Goal: Transaction & Acquisition: Obtain resource

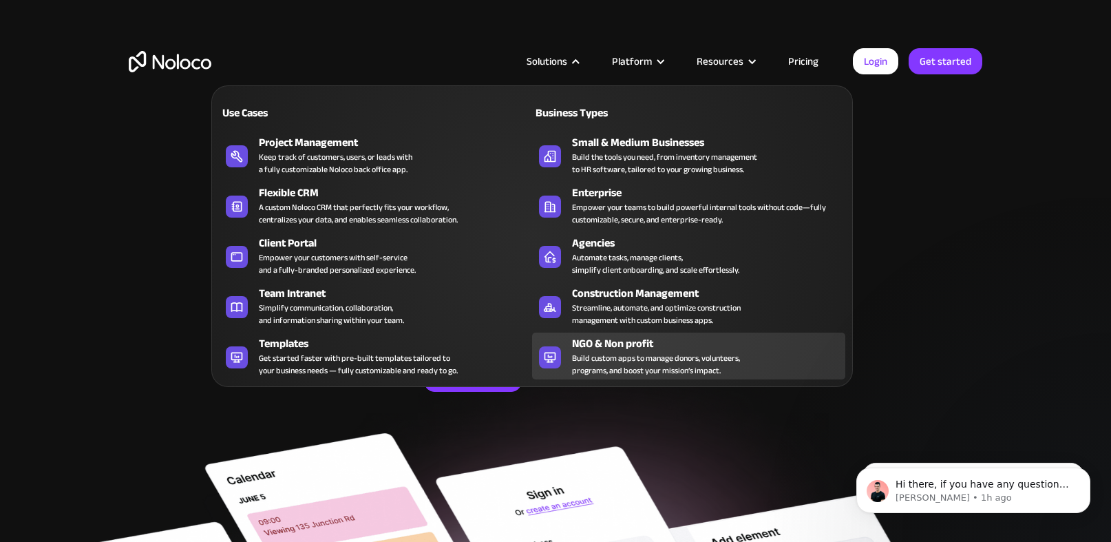
click at [638, 372] on div "Build custom apps to manage donors, volunteers, programs, and boost your missio…" at bounding box center [656, 364] width 168 height 25
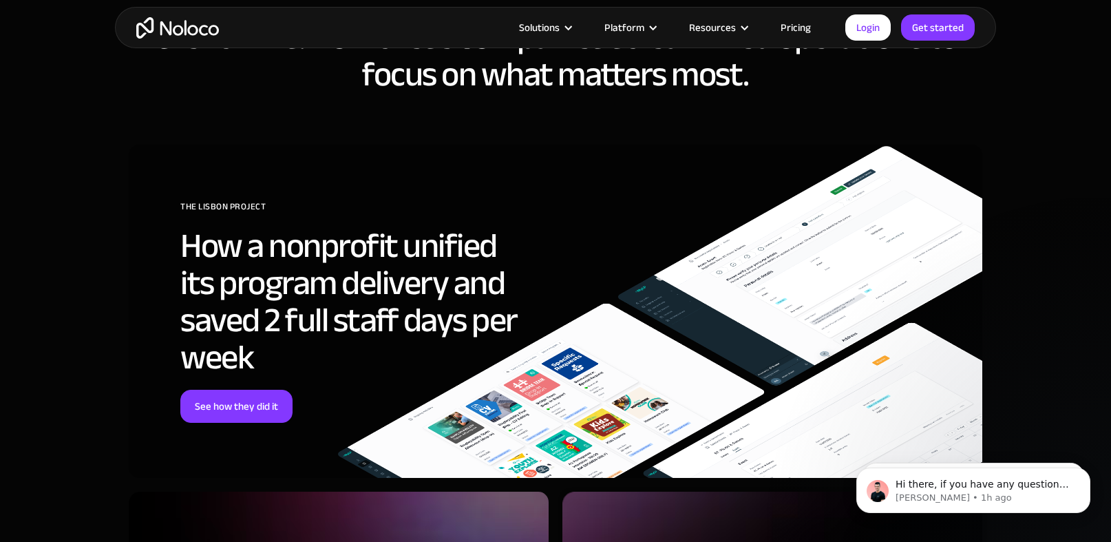
scroll to position [5067, 0]
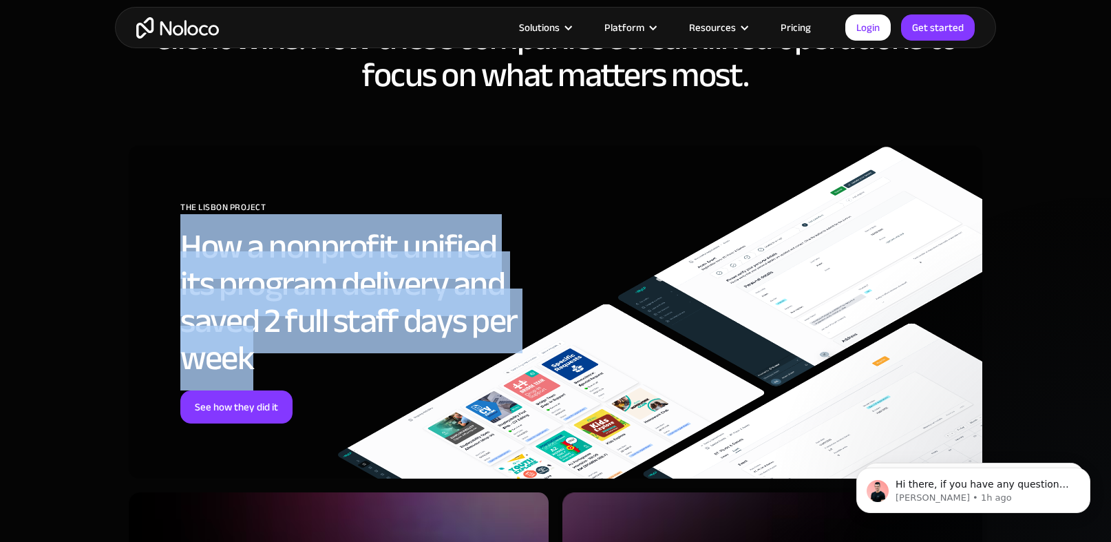
drag, startPoint x: 183, startPoint y: 245, endPoint x: 269, endPoint y: 359, distance: 143.0
click at [270, 360] on h2 "How a nonprofit unified its program delivery and saved 2 full staff days per we…" at bounding box center [354, 302] width 348 height 149
click at [269, 359] on h2 "How a nonprofit unified its program delivery and saved 2 full staff days per we…" at bounding box center [354, 302] width 348 height 149
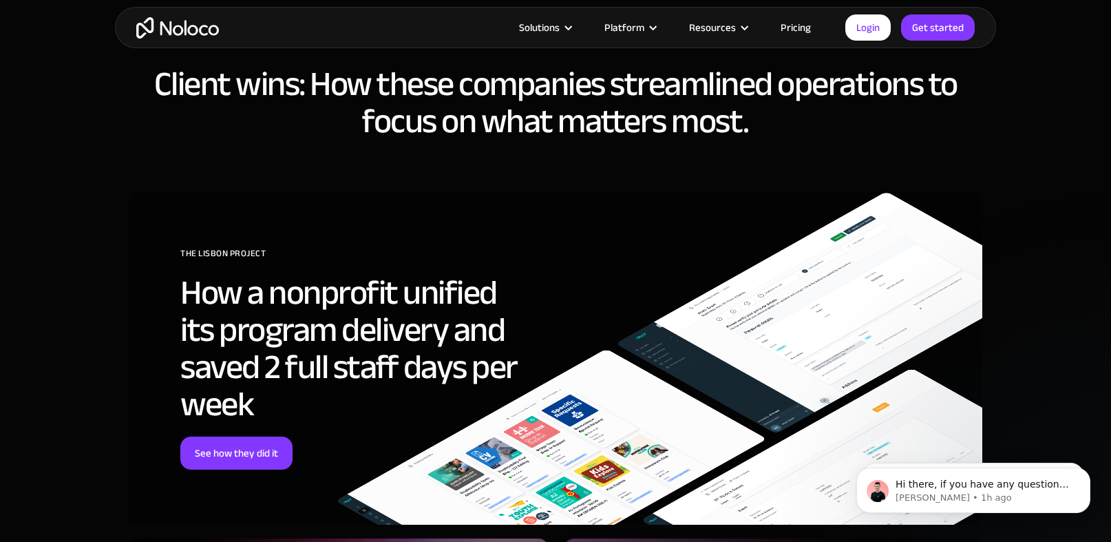
scroll to position [5033, 0]
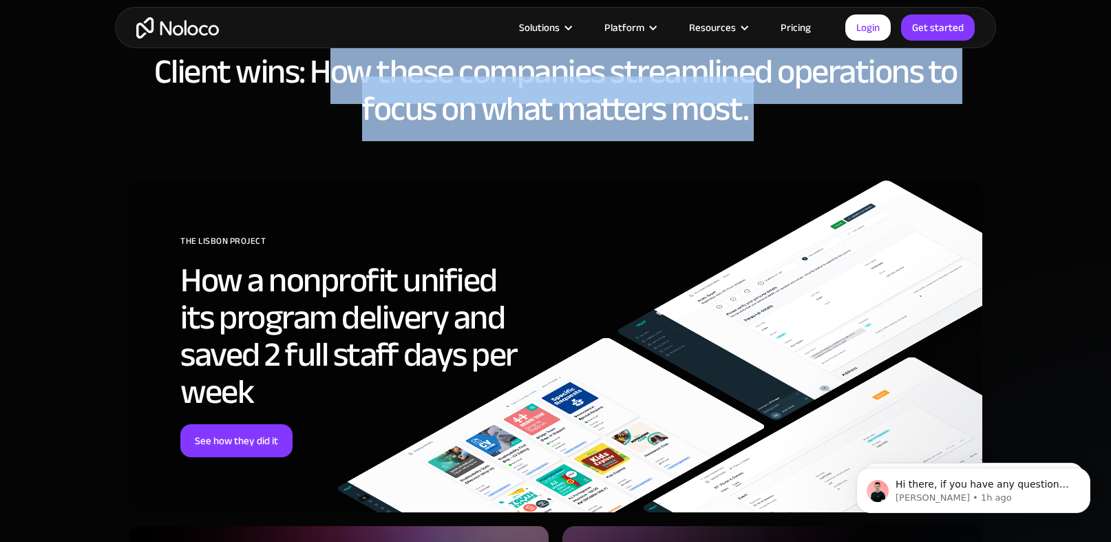
drag, startPoint x: 319, startPoint y: 74, endPoint x: 658, endPoint y: 148, distance: 347.2
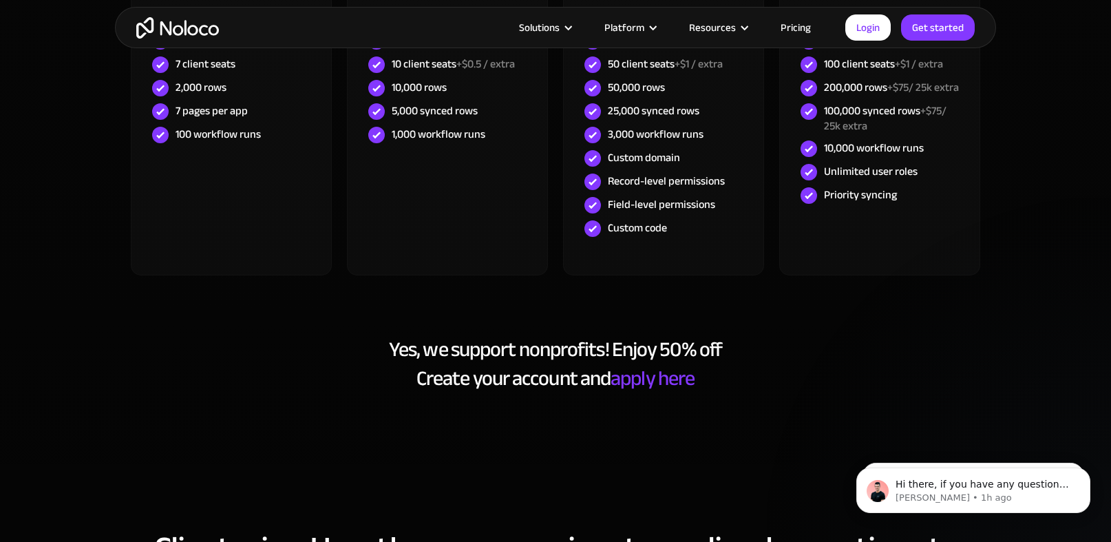
scroll to position [4568, 0]
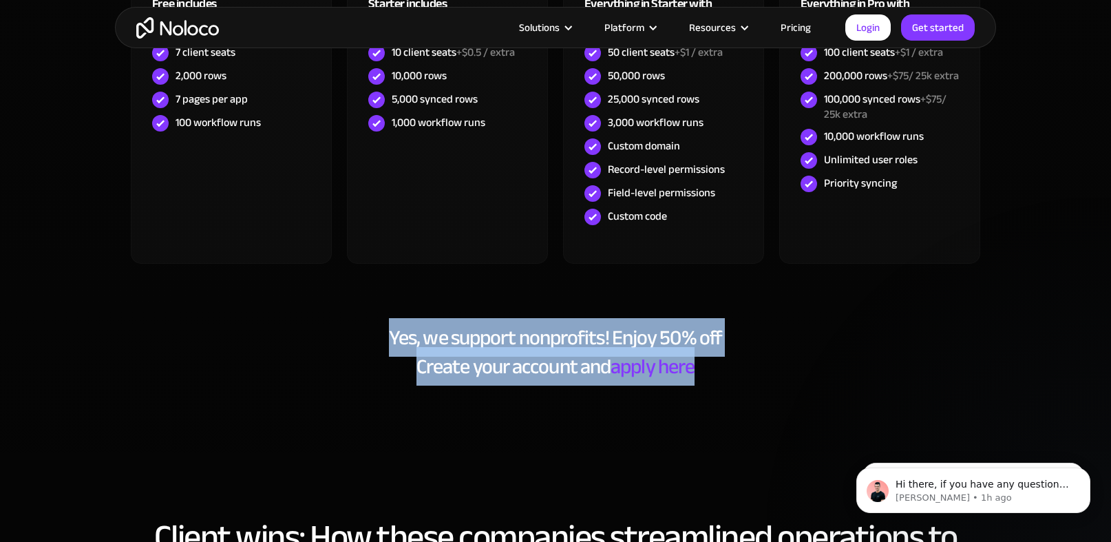
drag, startPoint x: 389, startPoint y: 334, endPoint x: 776, endPoint y: 375, distance: 388.9
click at [776, 375] on h2 "Yes, we support nonprofits! Enjoy 50% off Create your account and apply here" at bounding box center [555, 352] width 853 height 58
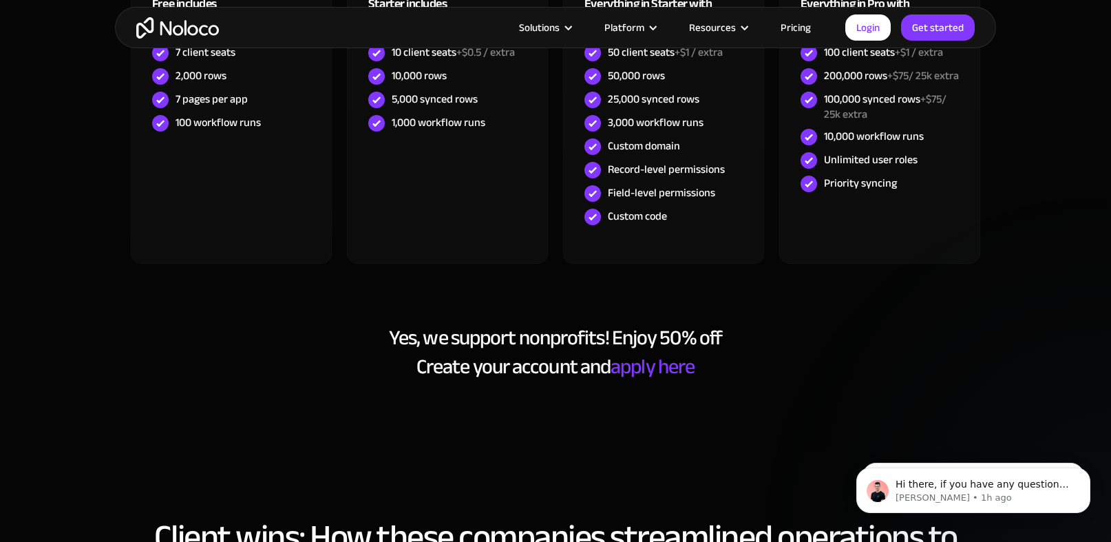
click at [768, 363] on h2 "Yes, we support nonprofits! Enjoy 50% off Create your account and apply here" at bounding box center [555, 352] width 853 height 58
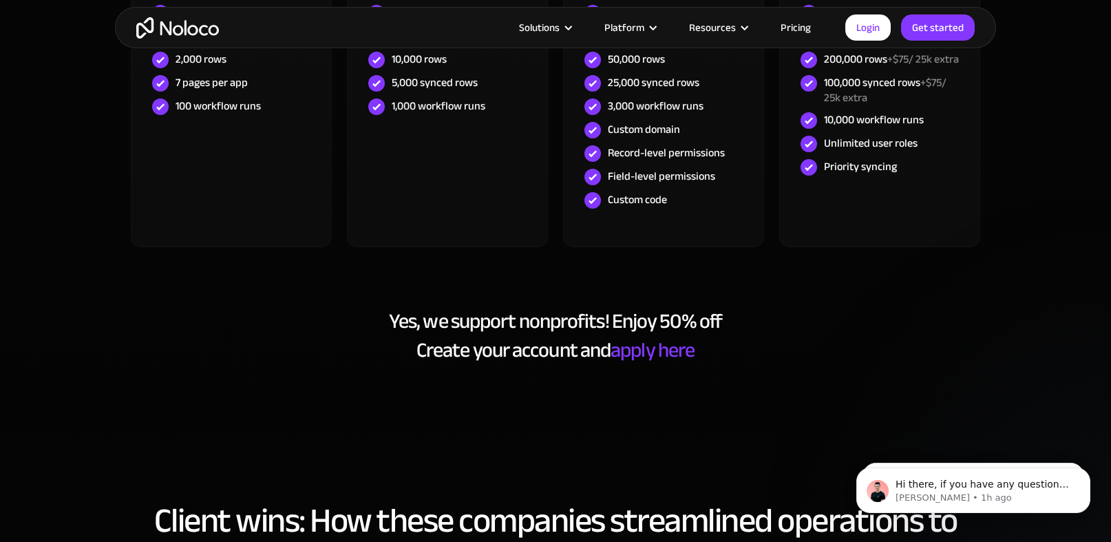
scroll to position [4585, 0]
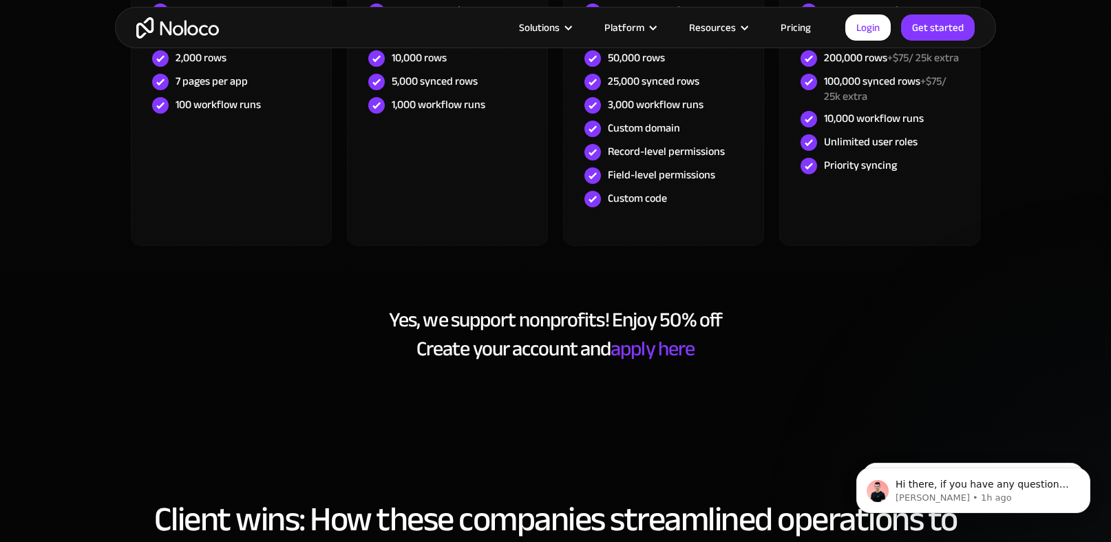
click at [661, 348] on link "apply here" at bounding box center [652, 348] width 84 height 39
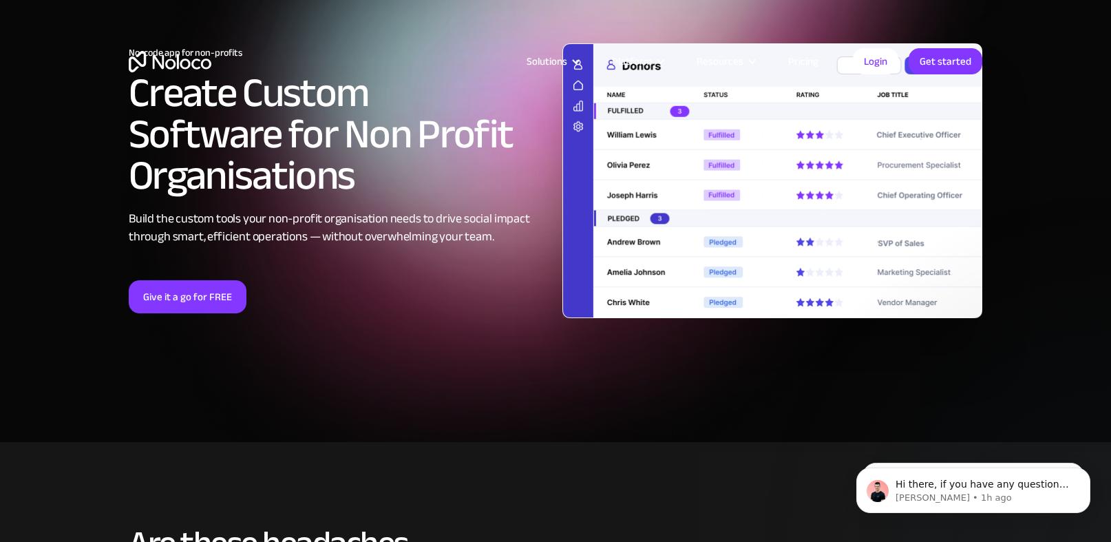
scroll to position [0, 0]
